Goal: Complete application form: Complete registration form

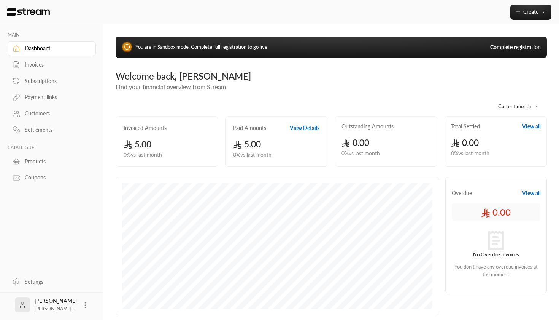
click at [526, 49] on link "Complete registration" at bounding box center [515, 47] width 51 height 8
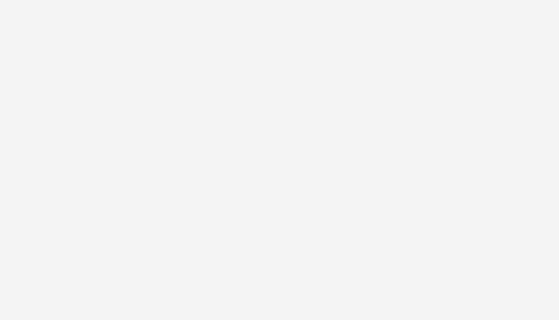
click at [261, 104] on div at bounding box center [279, 160] width 559 height 320
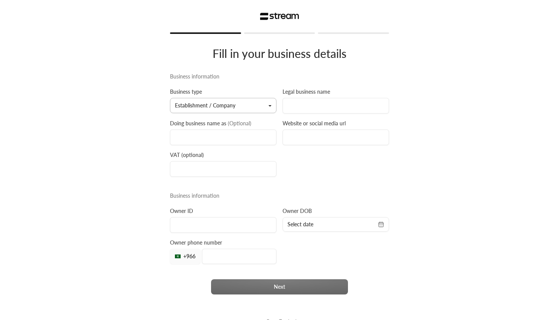
click at [208, 109] on button "Establishment / Company" at bounding box center [223, 105] width 107 height 15
click at [207, 129] on link "Establishment / Company" at bounding box center [223, 128] width 97 height 14
click at [205, 137] on input at bounding box center [223, 137] width 107 height 16
click at [318, 93] on label "Legal business name" at bounding box center [307, 92] width 48 height 8
click at [311, 106] on input at bounding box center [336, 106] width 107 height 16
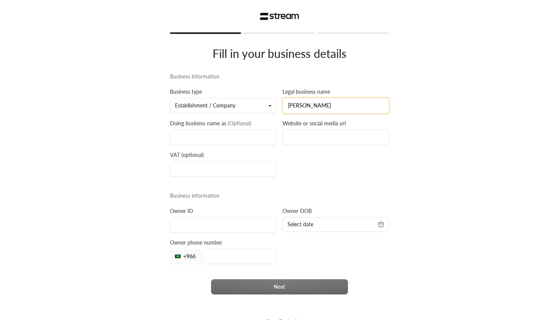
type input "[PERSON_NAME]"
click at [217, 134] on input at bounding box center [223, 137] width 107 height 16
click at [356, 141] on input at bounding box center [336, 137] width 107 height 16
type input "test.com"
click at [247, 234] on div "Business information Business type Establishment / Company Establishment / Comp…" at bounding box center [279, 187] width 225 height 229
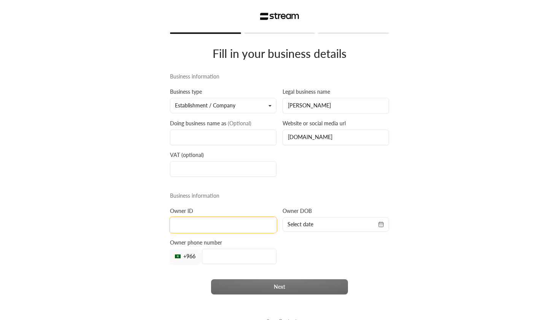
click at [245, 228] on input at bounding box center [223, 225] width 107 height 16
type input "1105052342"
click at [317, 228] on span "Select date" at bounding box center [336, 224] width 97 height 8
select select "*"
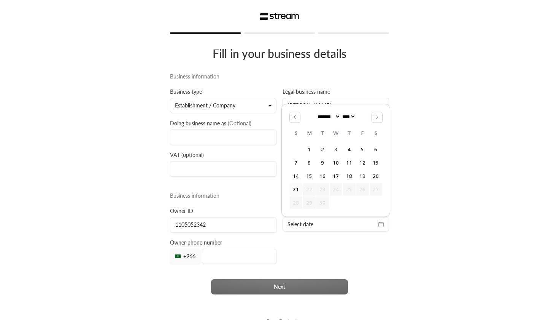
select select "****"
click at [338, 161] on button "8" at bounding box center [336, 162] width 13 height 13
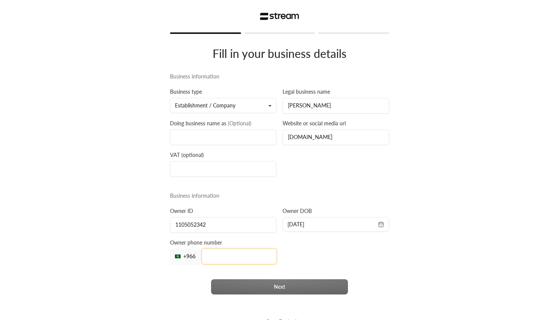
click at [250, 260] on input "tel" at bounding box center [239, 255] width 75 height 15
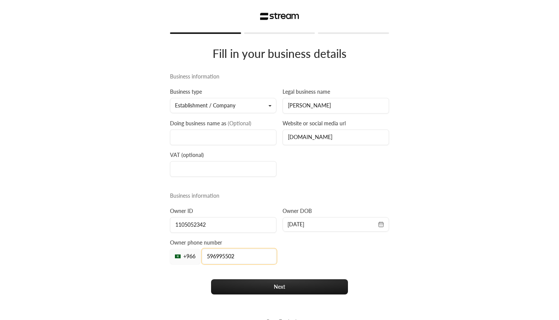
type input "596995502"
click at [337, 276] on div "Business information Business type Establishment / Company Establishment / Comp…" at bounding box center [279, 187] width 225 height 229
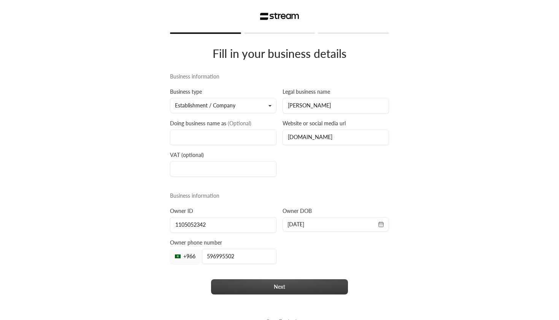
click at [323, 288] on button "Next" at bounding box center [279, 286] width 137 height 15
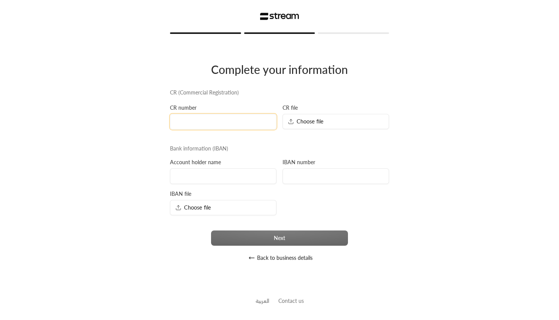
click at [208, 120] on input at bounding box center [223, 122] width 107 height 16
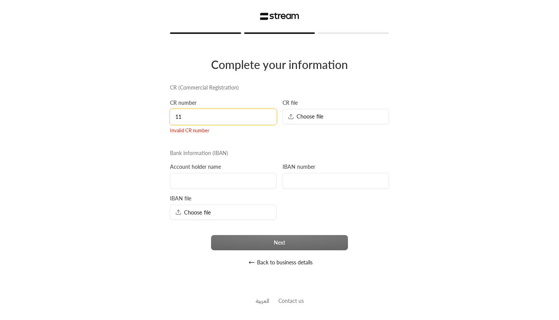
type input "1"
type input "2"
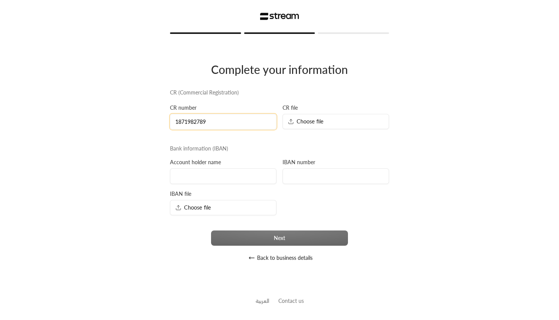
type input "1871982789"
click at [231, 149] on div "Bank information (IBAN)" at bounding box center [279, 149] width 225 height 8
click at [309, 126] on div "Choose file" at bounding box center [336, 121] width 107 height 15
click at [232, 177] on input at bounding box center [223, 176] width 107 height 16
type input "Mohammed"
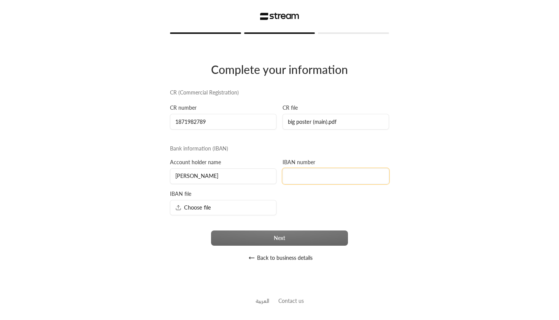
click at [319, 177] on input at bounding box center [336, 176] width 107 height 16
type input "SA3983033803983093809383"
click at [245, 182] on input "Mohammed" at bounding box center [223, 176] width 107 height 16
click at [235, 201] on div "Choose file" at bounding box center [223, 207] width 107 height 15
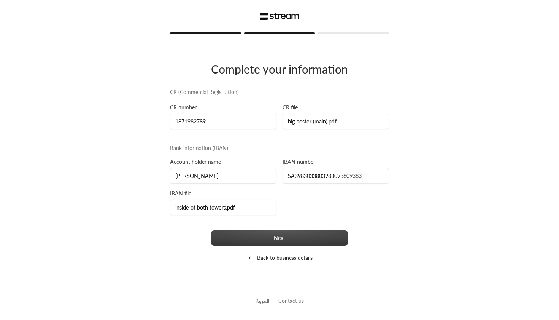
click at [306, 242] on button "Next" at bounding box center [279, 237] width 137 height 15
click at [264, 240] on button "Next" at bounding box center [279, 237] width 137 height 15
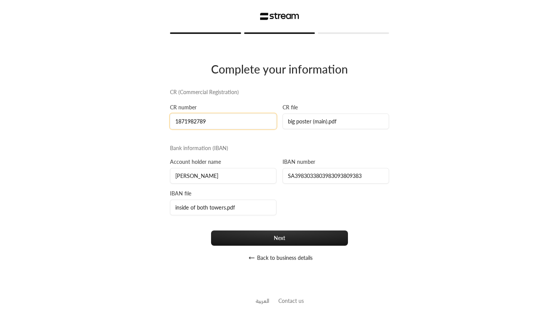
click at [228, 116] on input "1871982789" at bounding box center [223, 121] width 107 height 16
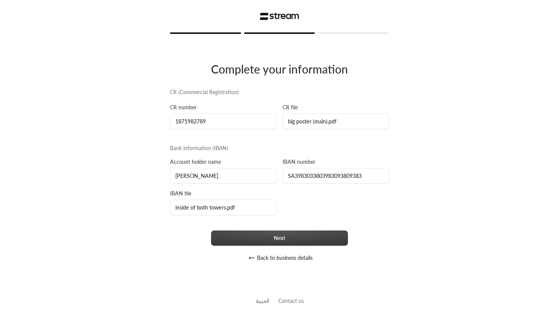
click at [259, 242] on button "Next" at bounding box center [279, 237] width 137 height 15
click at [235, 233] on button "Next" at bounding box center [279, 237] width 137 height 15
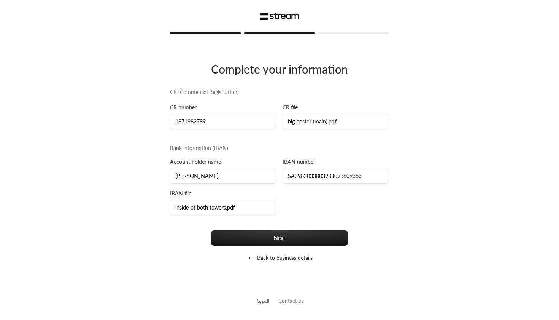
drag, startPoint x: 291, startPoint y: 24, endPoint x: 231, endPoint y: 83, distance: 84.5
click at [231, 83] on div "Complete your information CR (Commercial Registration) CR number 1871982789 CR …" at bounding box center [279, 157] width 219 height 216
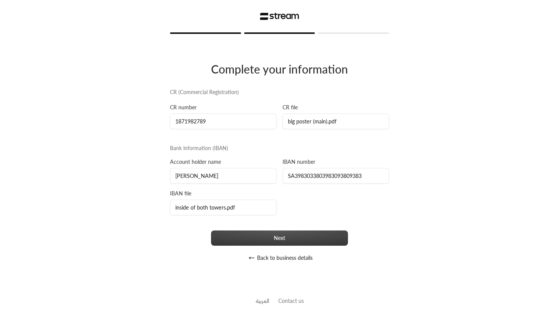
click at [246, 241] on button "Next" at bounding box center [279, 237] width 137 height 15
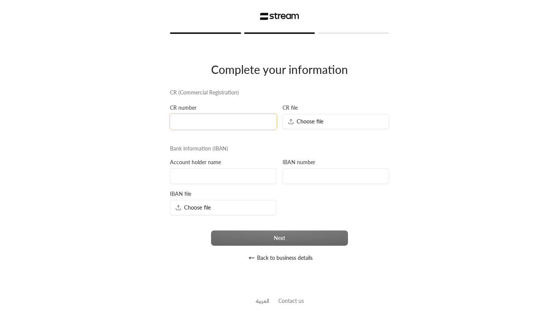
click at [208, 119] on input at bounding box center [223, 122] width 107 height 16
type input "2222222222"
click at [341, 118] on div "Choose file" at bounding box center [336, 121] width 107 height 15
click at [239, 183] on input at bounding box center [223, 176] width 107 height 16
type input "kd"
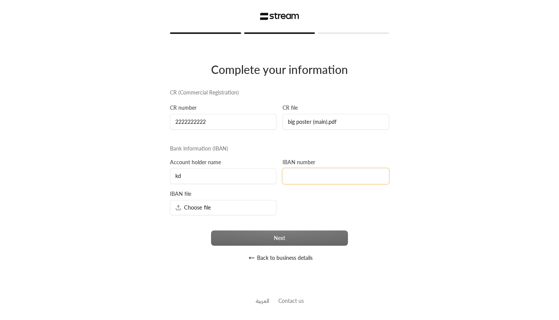
click at [325, 176] on input at bounding box center [336, 176] width 107 height 16
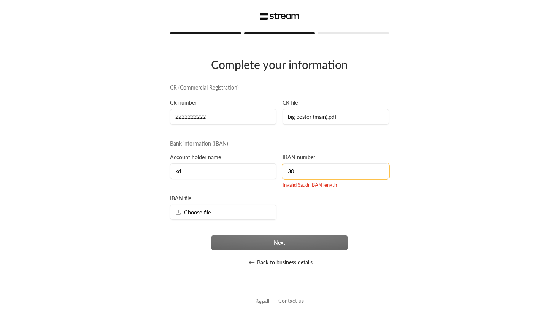
type input "3"
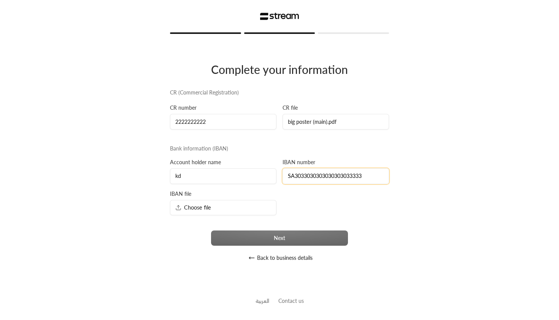
type input "SA3033030303030303033333"
click at [199, 209] on span "Choose file" at bounding box center [193, 207] width 36 height 8
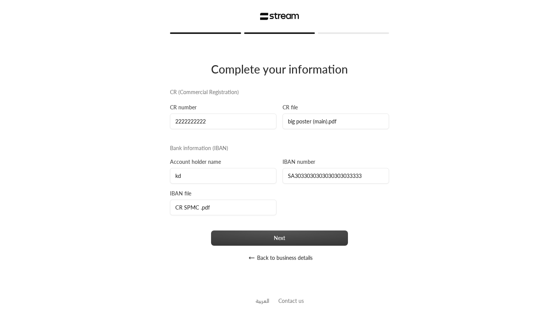
click at [312, 233] on button "Next" at bounding box center [279, 237] width 137 height 15
click at [258, 235] on button "Next" at bounding box center [279, 237] width 137 height 15
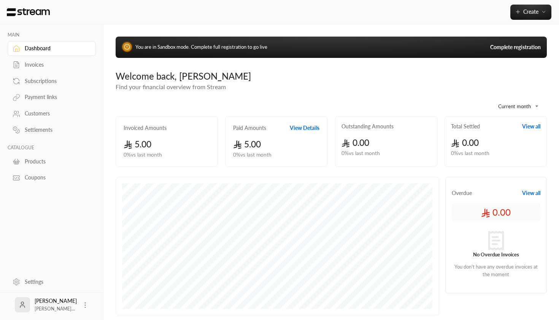
click at [517, 50] on link "Complete registration" at bounding box center [515, 47] width 51 height 8
click at [501, 49] on link "Complete registration" at bounding box center [515, 47] width 51 height 8
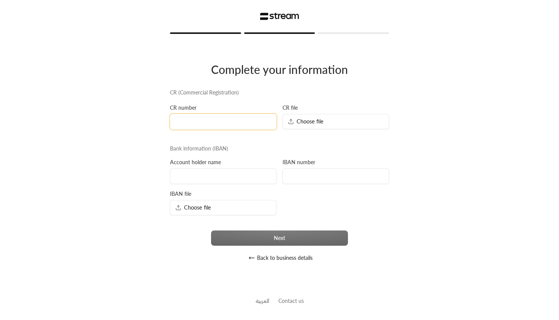
click at [215, 126] on input at bounding box center [223, 122] width 107 height 16
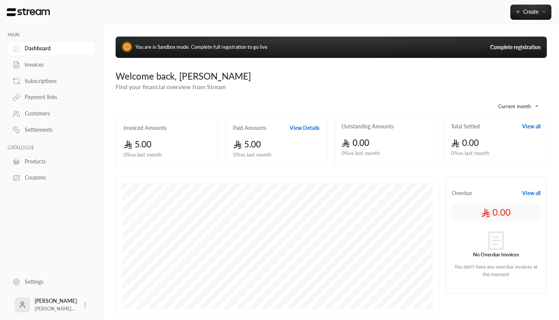
click at [498, 48] on link "Complete registration" at bounding box center [515, 47] width 51 height 8
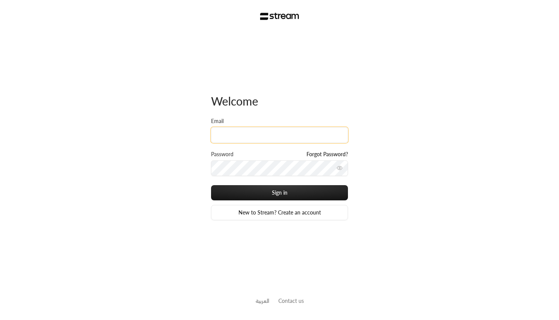
paste input "[EMAIL_ADDRESS][DOMAIN_NAME]"
type input "[EMAIL_ADDRESS][DOMAIN_NAME]"
click at [253, 138] on input "[EMAIL_ADDRESS][DOMAIN_NAME]" at bounding box center [279, 135] width 137 height 16
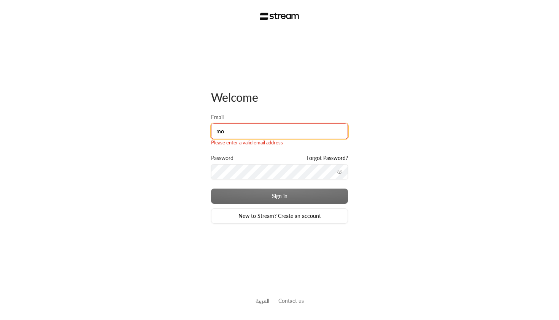
type input "mohammed.altwejry@outlook.com"
click at [280, 192] on button "Sign in" at bounding box center [279, 195] width 137 height 15
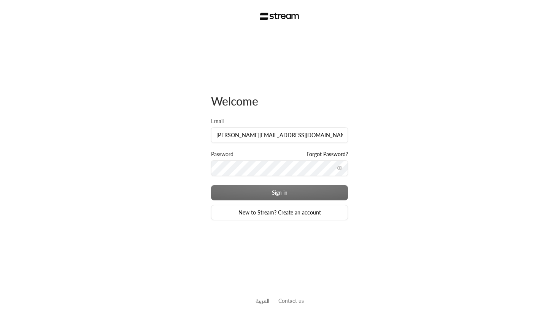
click at [263, 188] on div "Sign in New to Stream? Create an account" at bounding box center [279, 202] width 137 height 35
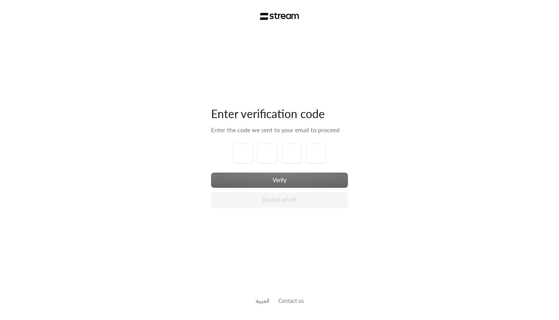
click at [139, 70] on div "Enter verification code Enter the code we sent to your email to proceed Verify …" at bounding box center [279, 160] width 559 height 320
click at [246, 151] on input "tel" at bounding box center [243, 153] width 20 height 20
type input "1"
type input "2"
type input "3"
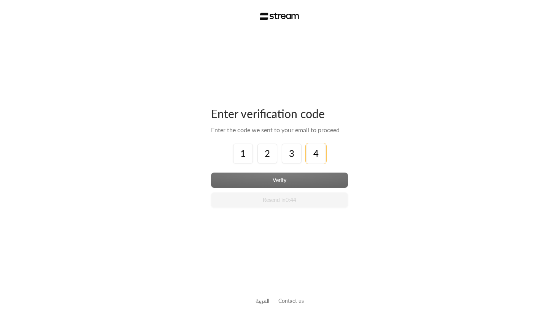
type input "4"
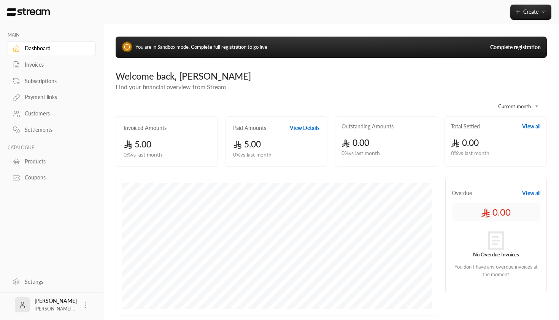
click at [515, 48] on link "Complete registration" at bounding box center [515, 47] width 51 height 8
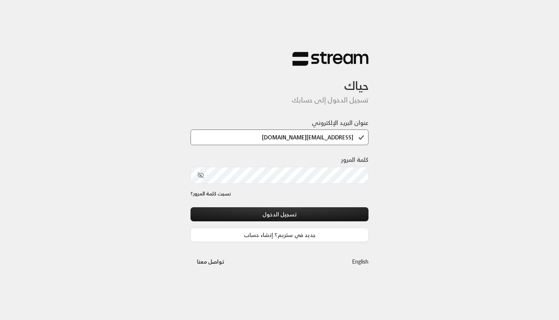
type input "[EMAIL_ADDRESS][DOMAIN_NAME]"
click at [280, 214] on button "تسجيل الدخول" at bounding box center [280, 214] width 178 height 14
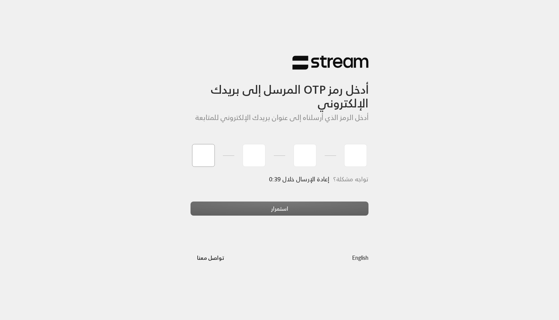
type input "4"
type input "3"
type input "9"
type input "0"
